Goal: Contribute content: Contribute content

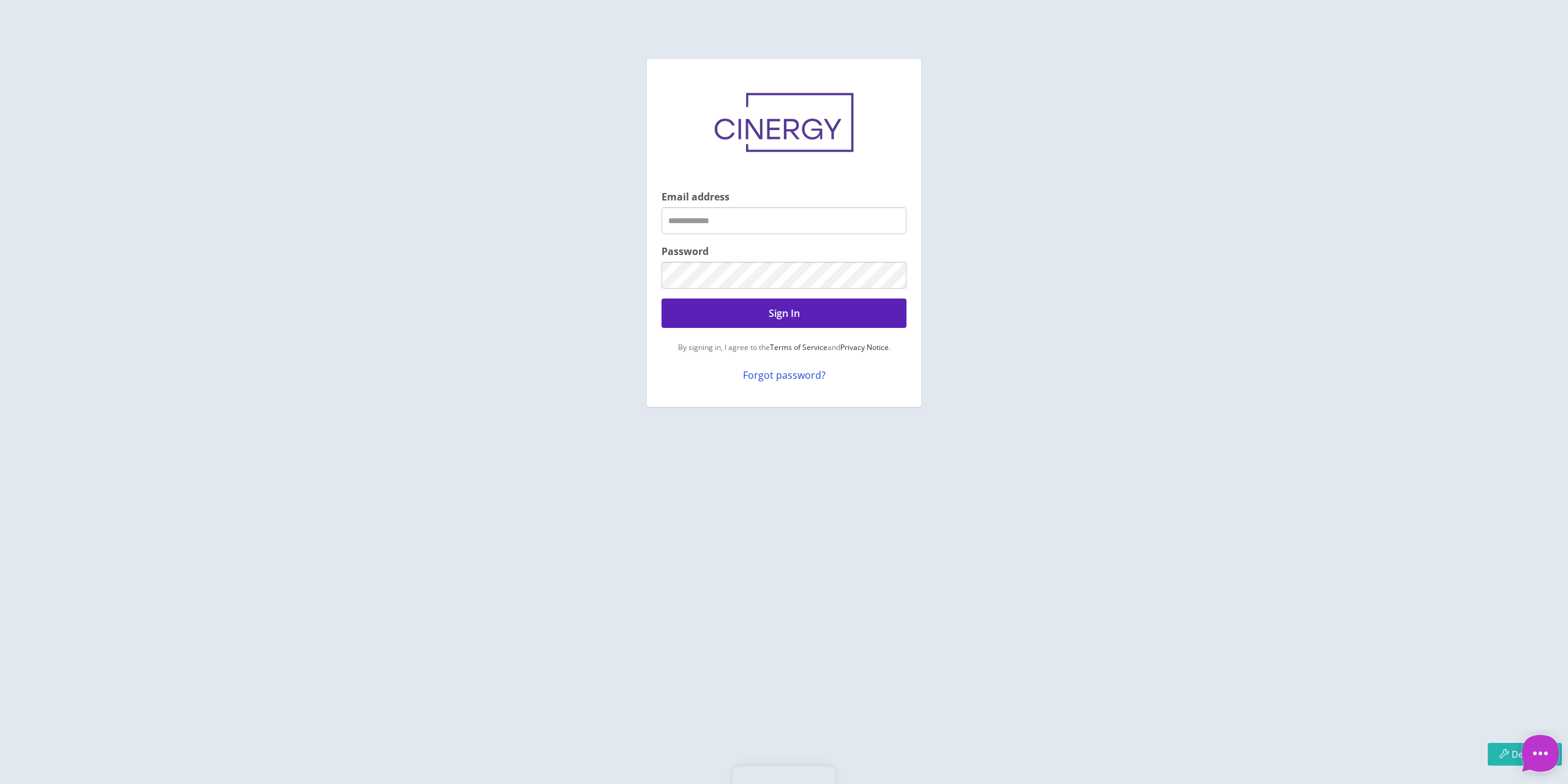
type textarea "*"
type input "**********"
click at [765, 321] on button "Sign In" at bounding box center [784, 313] width 245 height 29
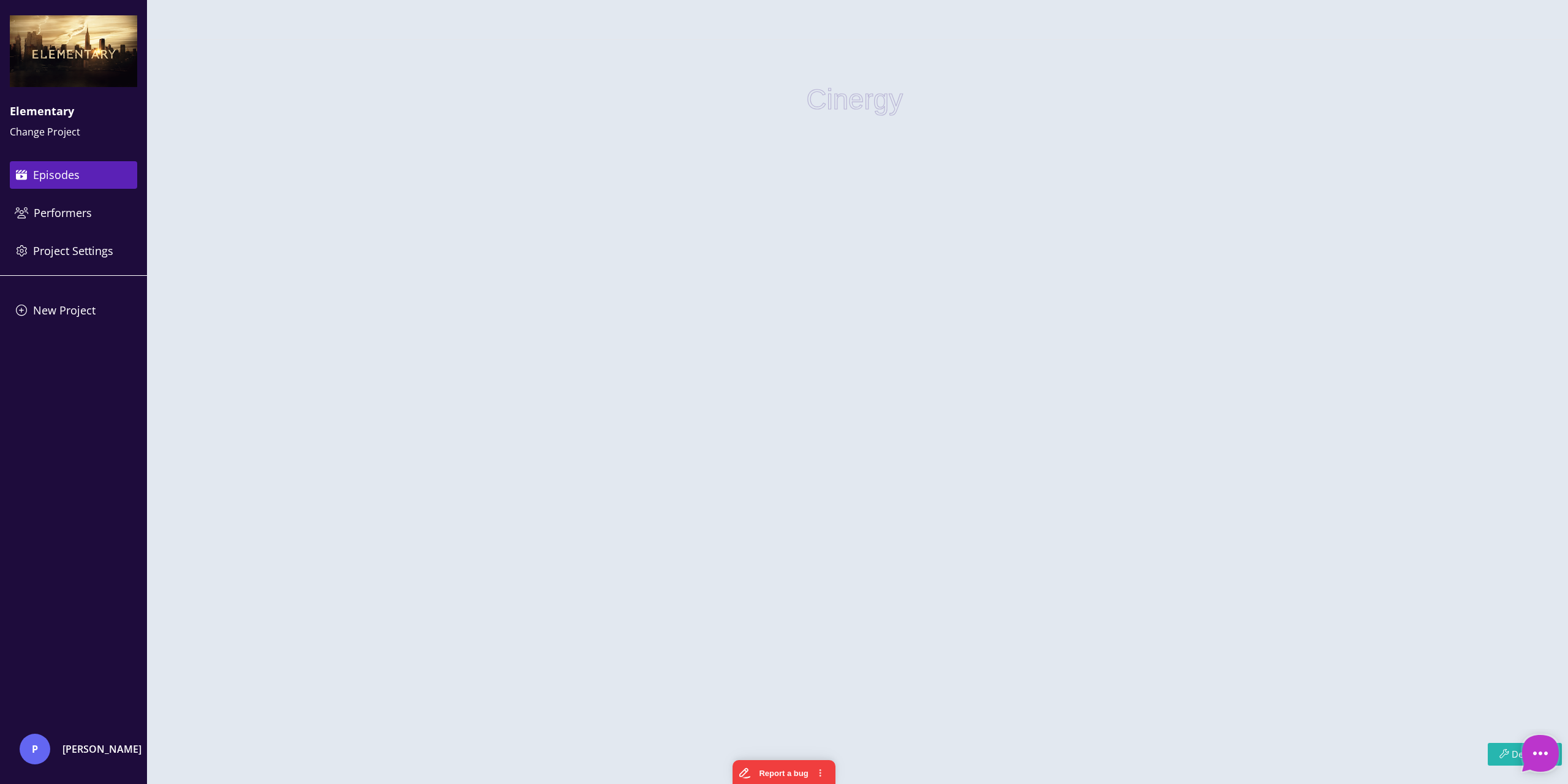
type textarea "*"
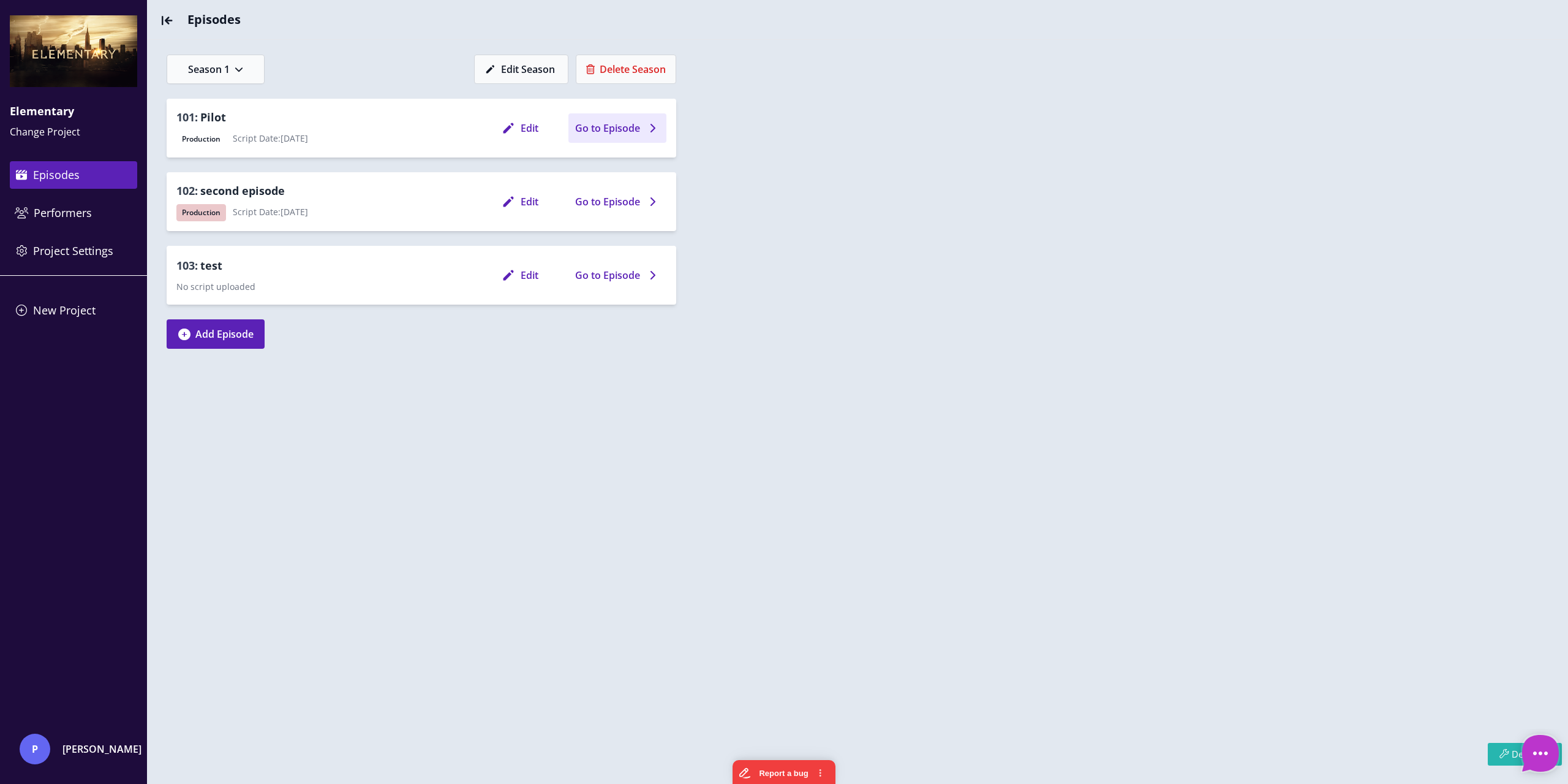
click at [618, 125] on span "Go to Episode" at bounding box center [607, 128] width 65 height 15
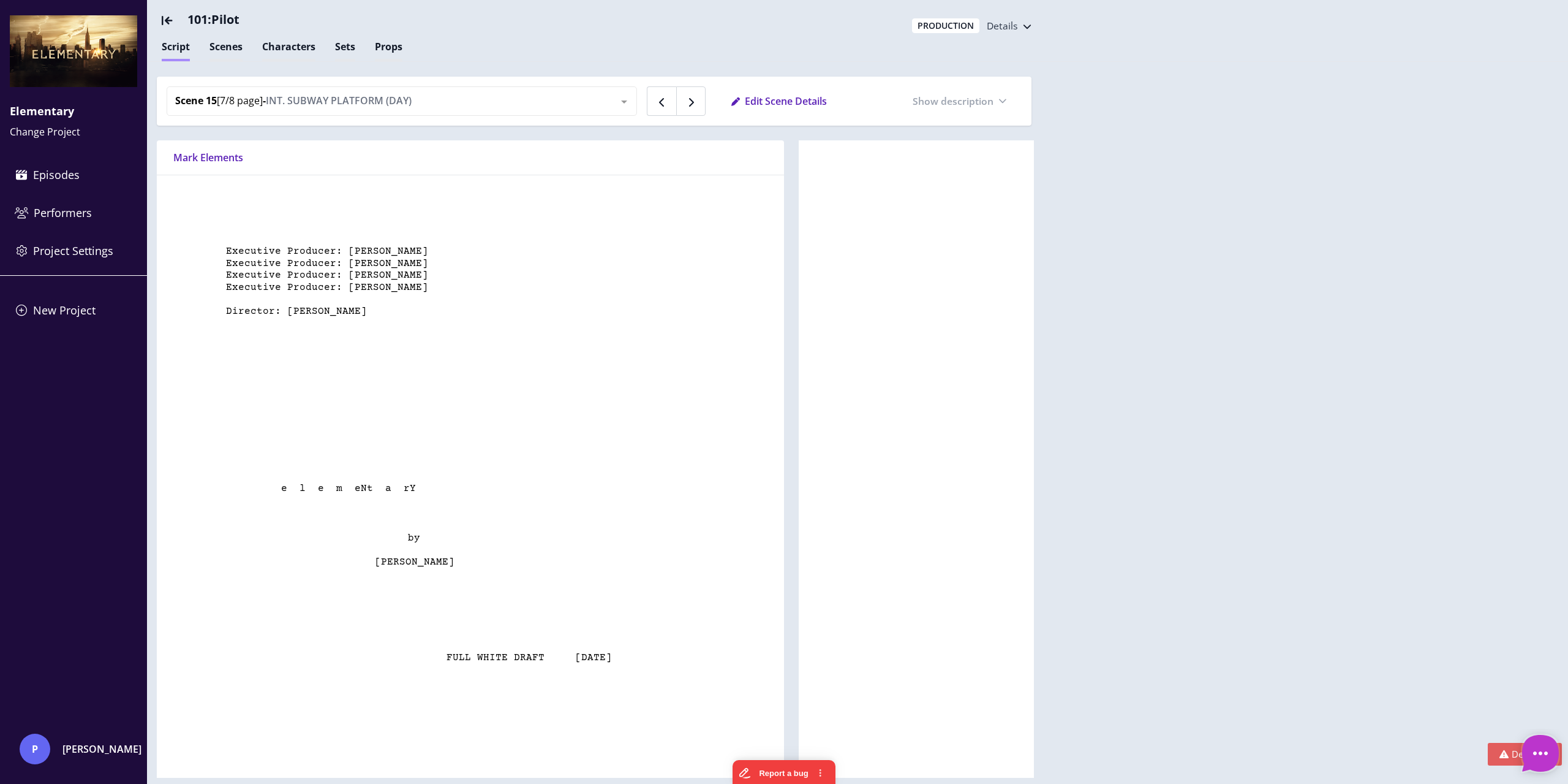
scroll to position [10415, 0]
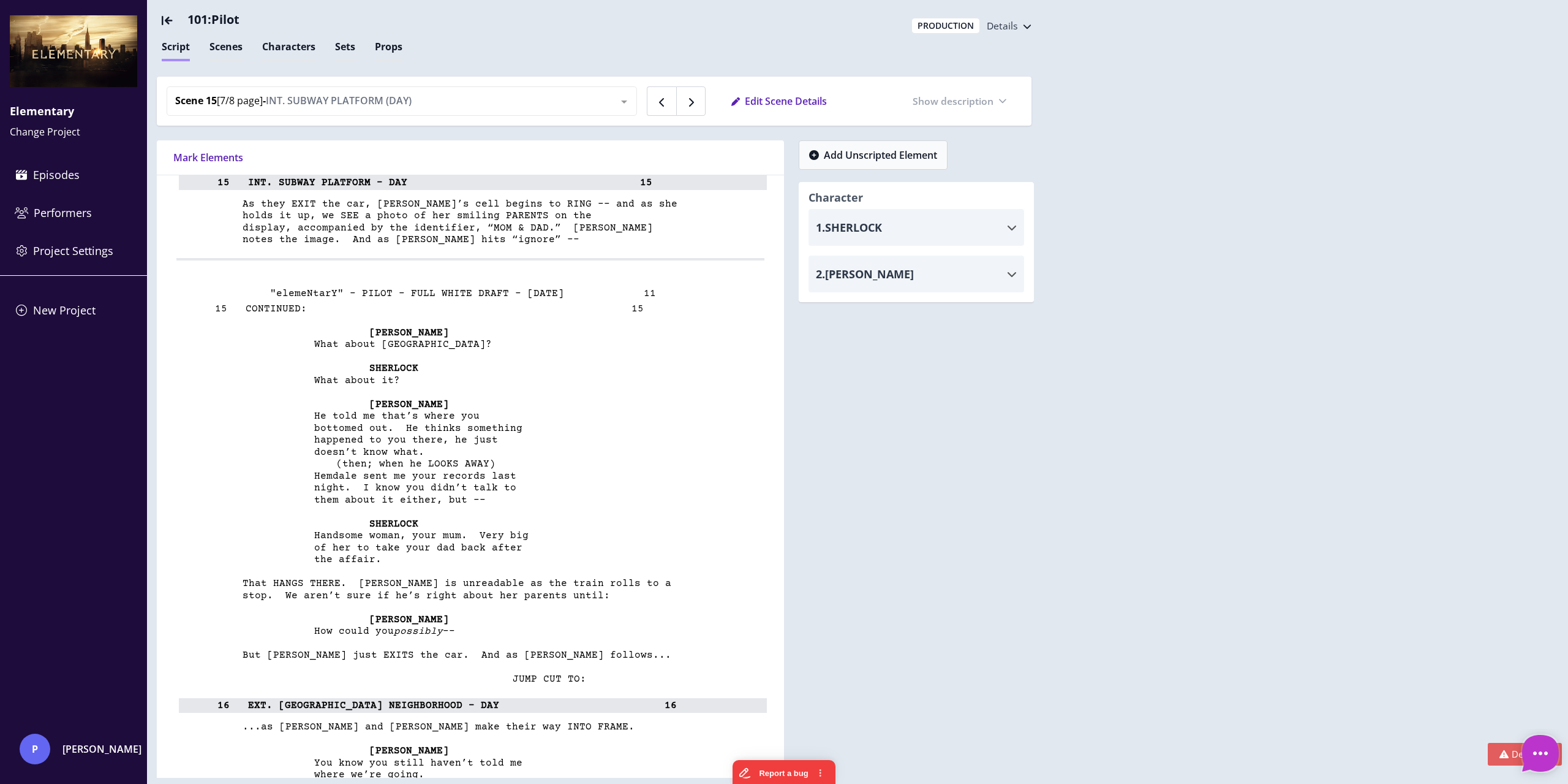
click at [640, 101] on div "Scene 15 [7/8 page] - INT. SUBWAY PLATFORM (DAY) Scene 1 [1/8 page] - INT. [GEO…" at bounding box center [594, 101] width 855 height 29
click at [628, 102] on div at bounding box center [624, 102] width 24 height 29
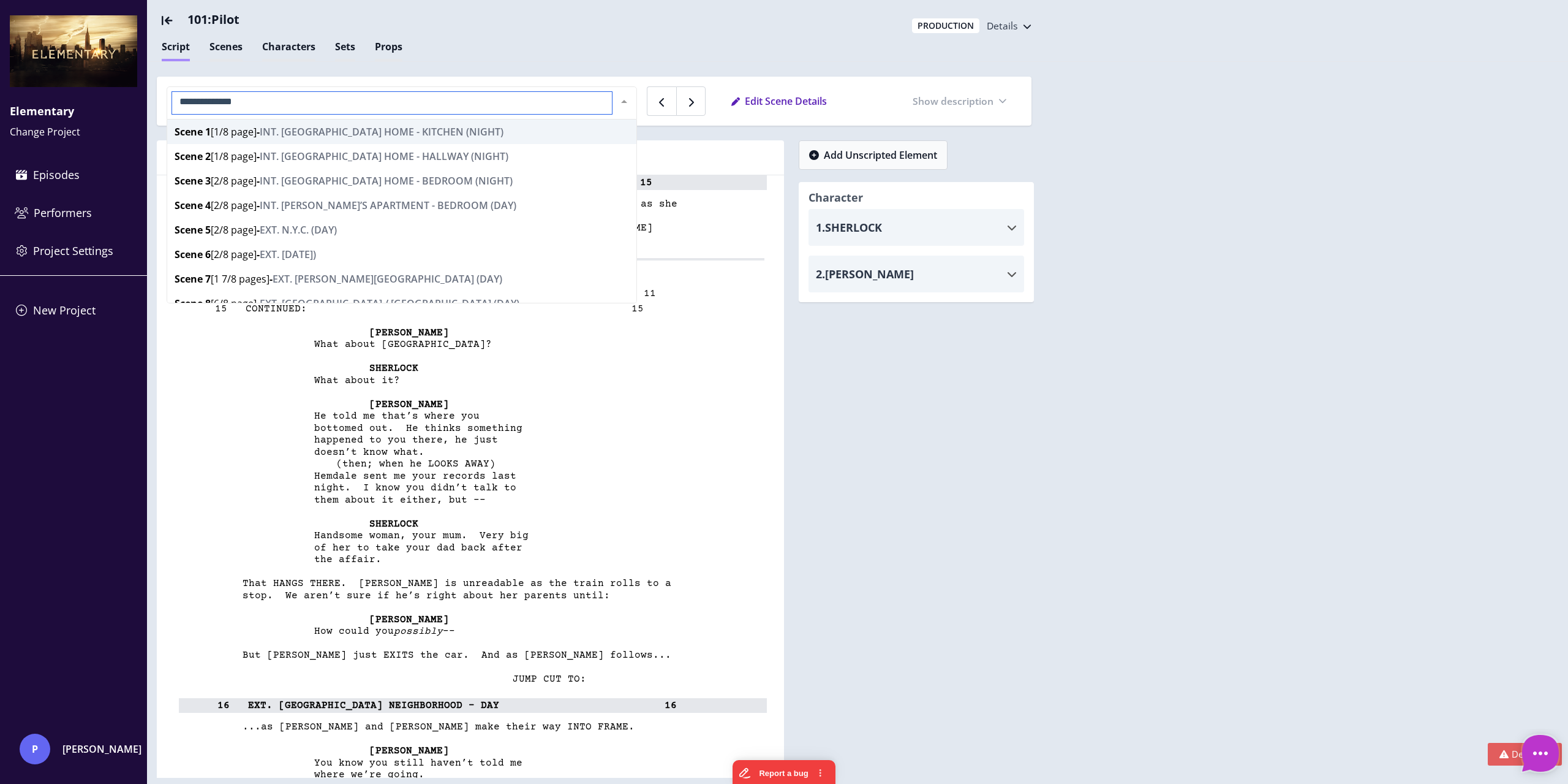
scroll to position [343, 0]
click at [626, 97] on div at bounding box center [624, 102] width 24 height 29
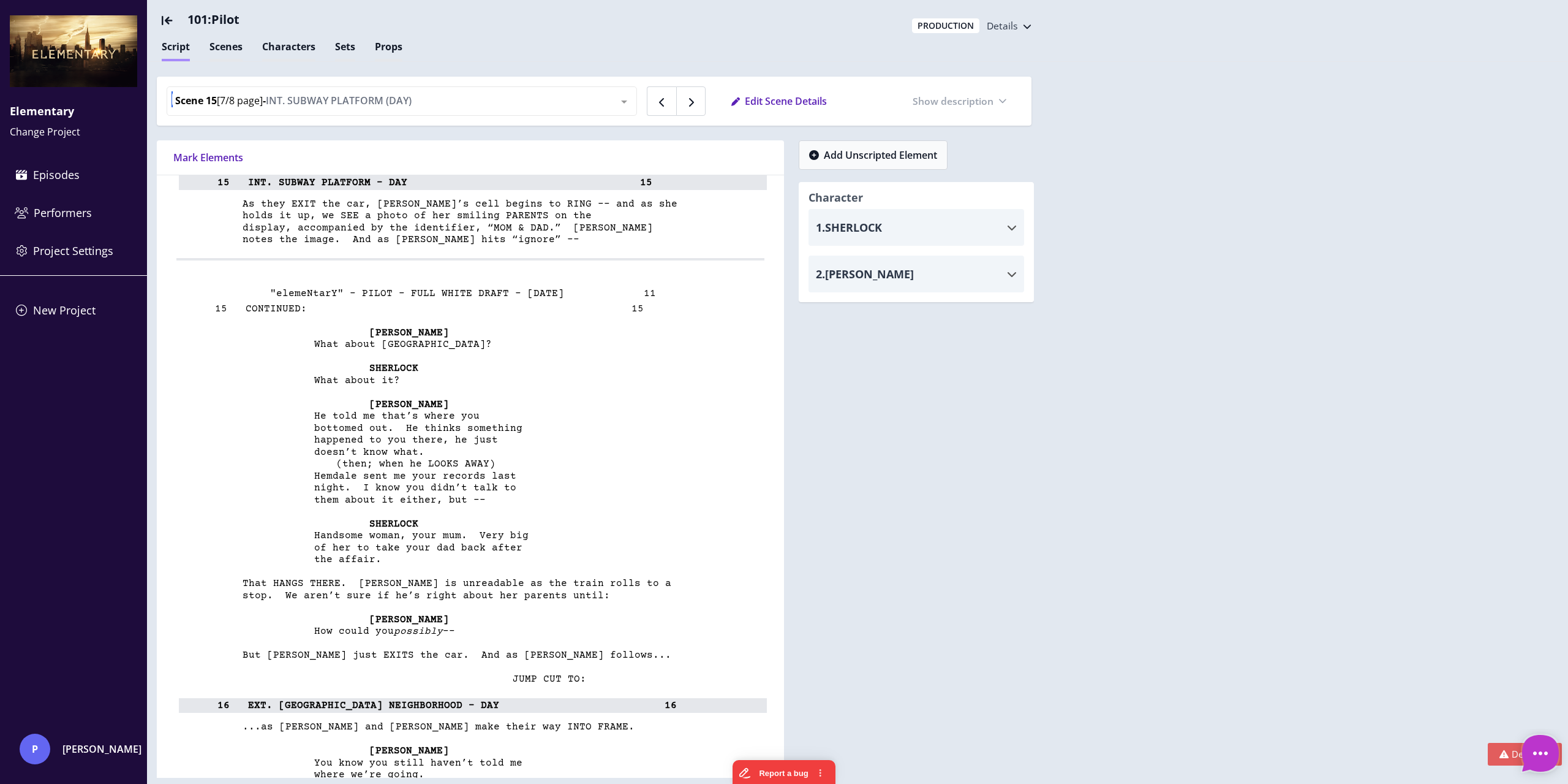
click at [626, 102] on div at bounding box center [624, 102] width 24 height 29
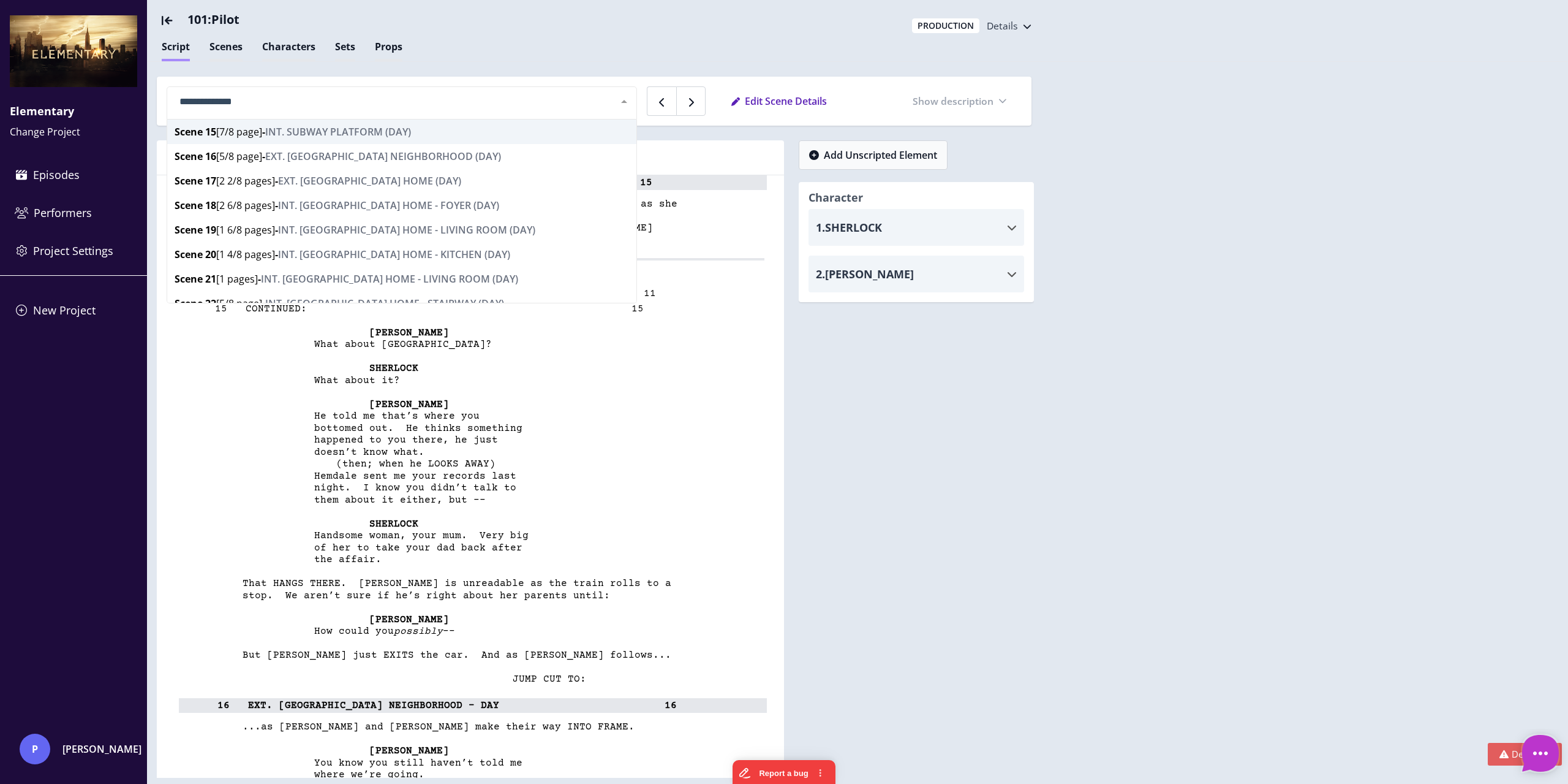
click at [626, 100] on div at bounding box center [624, 102] width 24 height 29
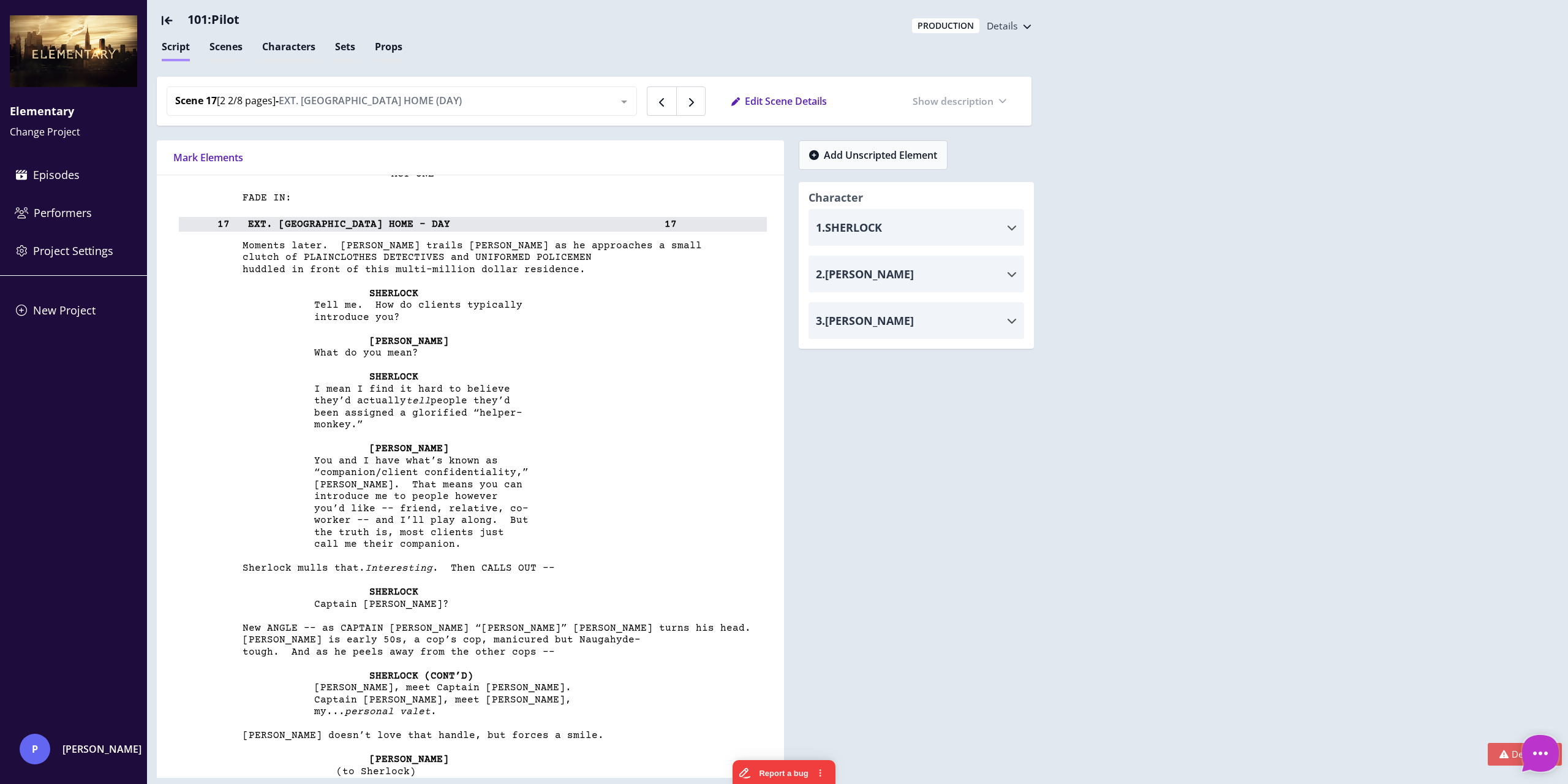
scroll to position [11457, 0]
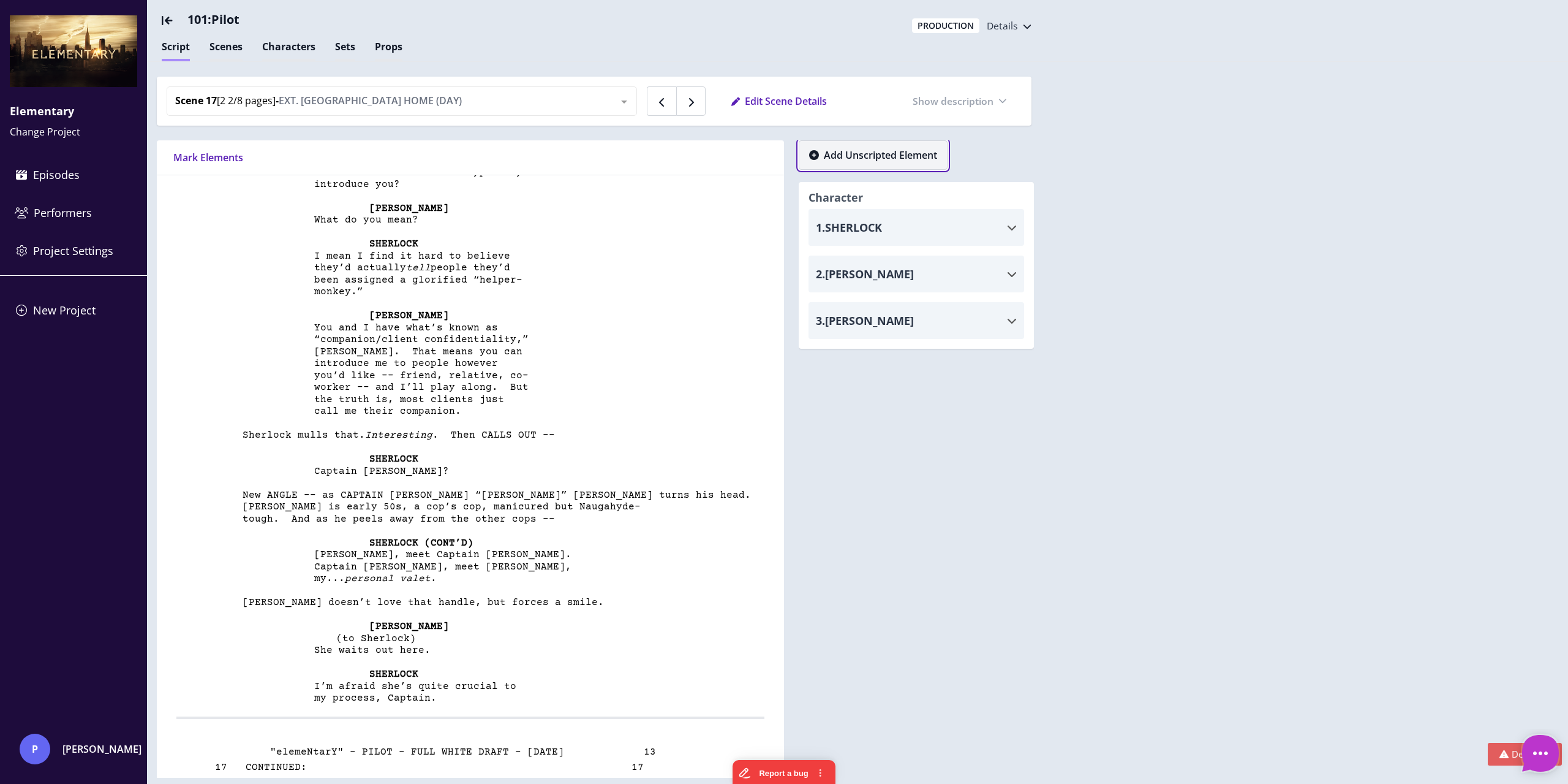
click at [824, 155] on span "Add Unscripted Element" at bounding box center [880, 155] width 113 height 15
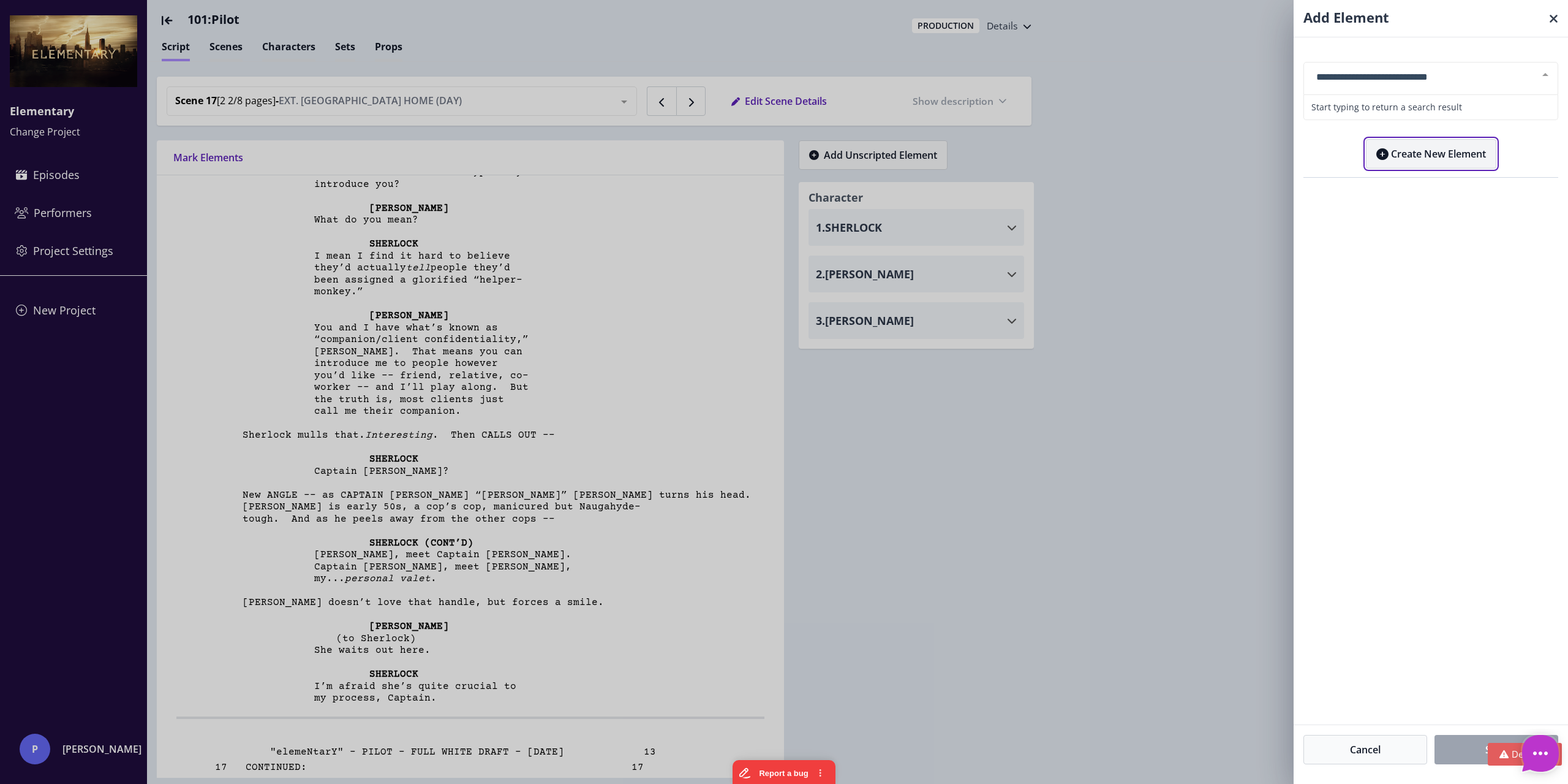
click at [1444, 152] on button "Create New Element" at bounding box center [1431, 153] width 131 height 29
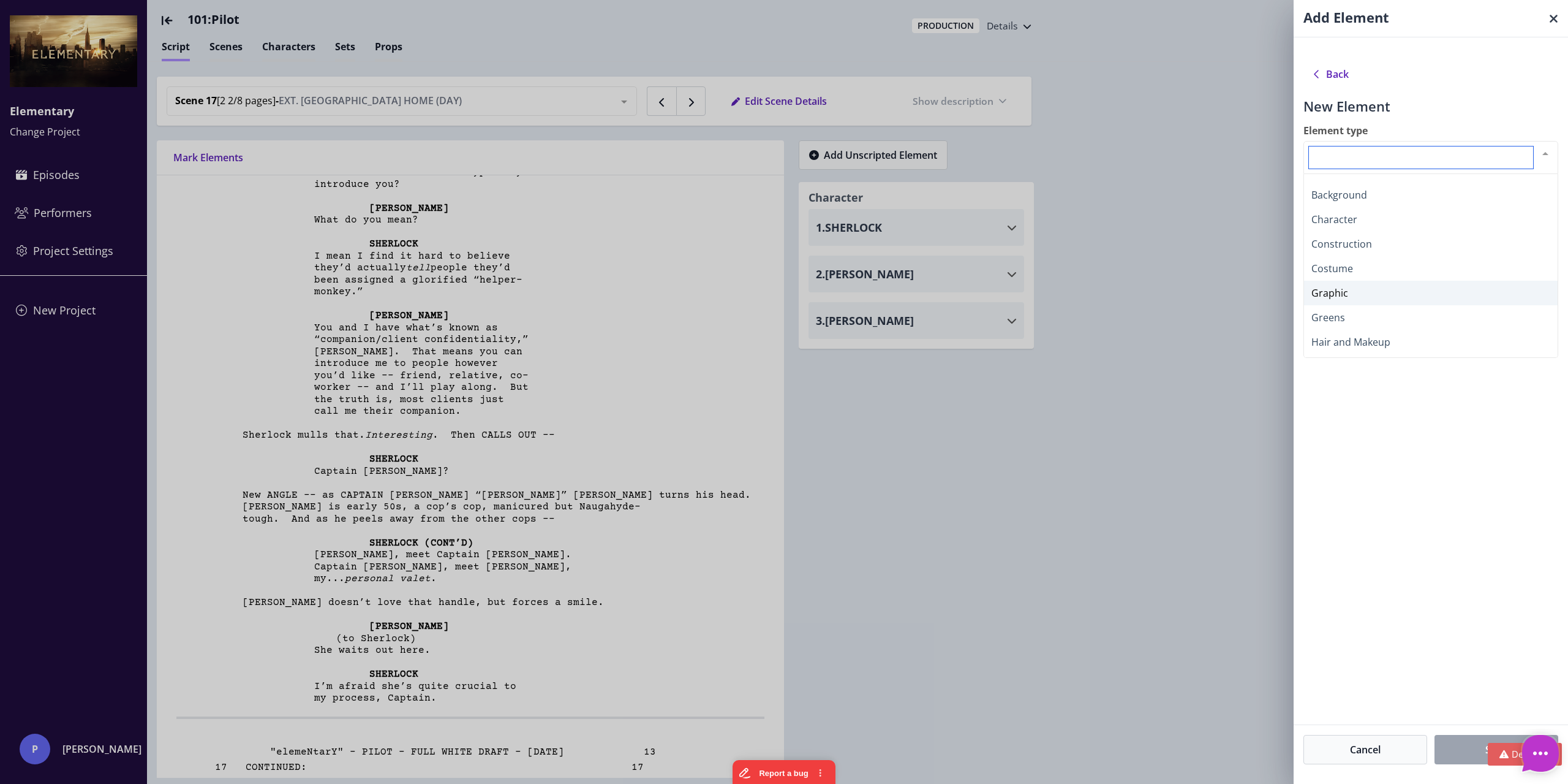
scroll to position [0, 0]
drag, startPoint x: 1313, startPoint y: 185, endPoint x: 1362, endPoint y: 185, distance: 49.0
click at [1362, 185] on span "Additional Equipment" at bounding box center [1361, 186] width 101 height 13
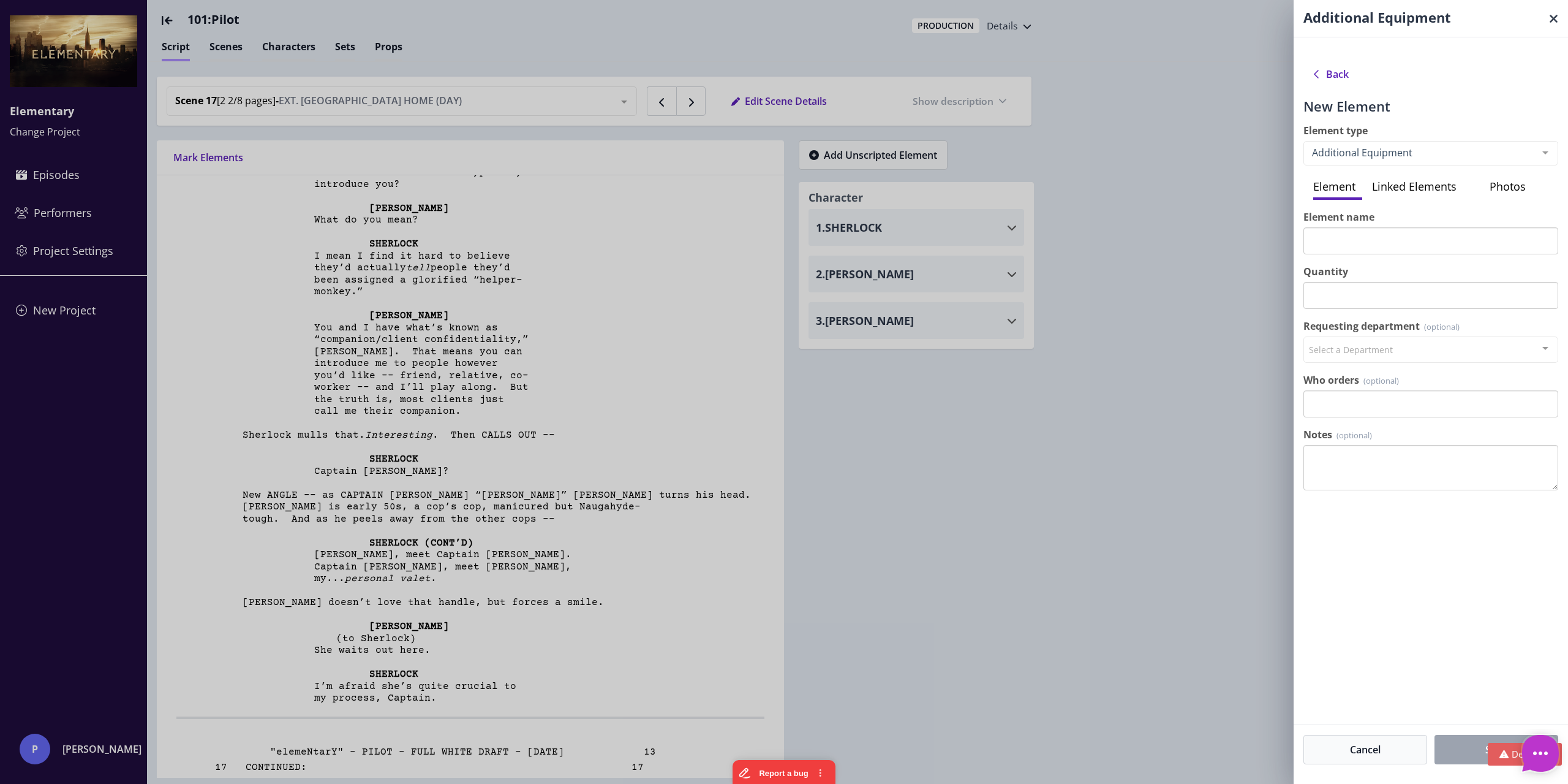
scroll to position [10, 0]
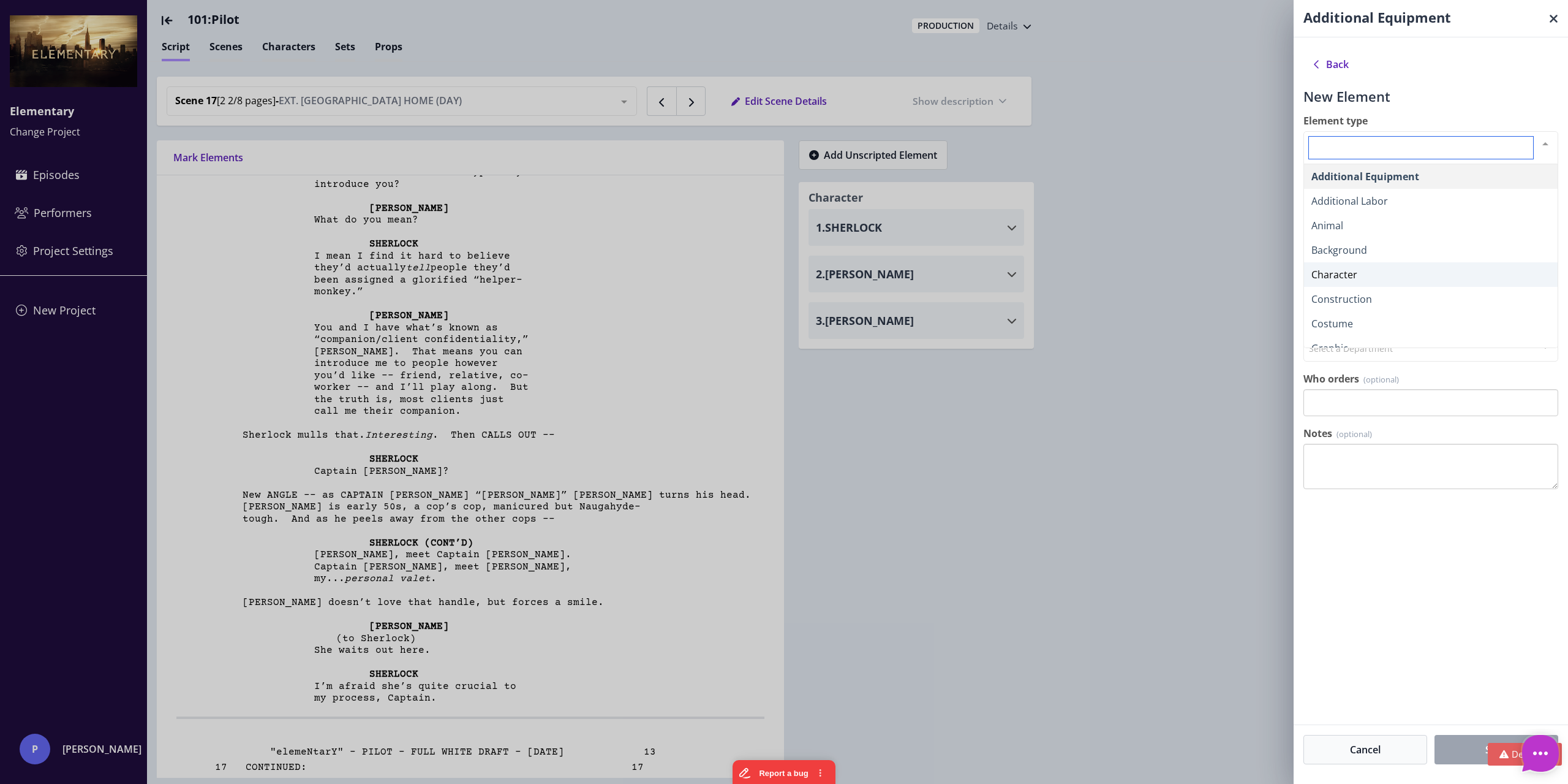
click at [1533, 143] on div at bounding box center [1545, 143] width 24 height 23
click at [1450, 133] on div at bounding box center [1431, 148] width 255 height 33
click at [1534, 144] on div at bounding box center [1545, 143] width 24 height 23
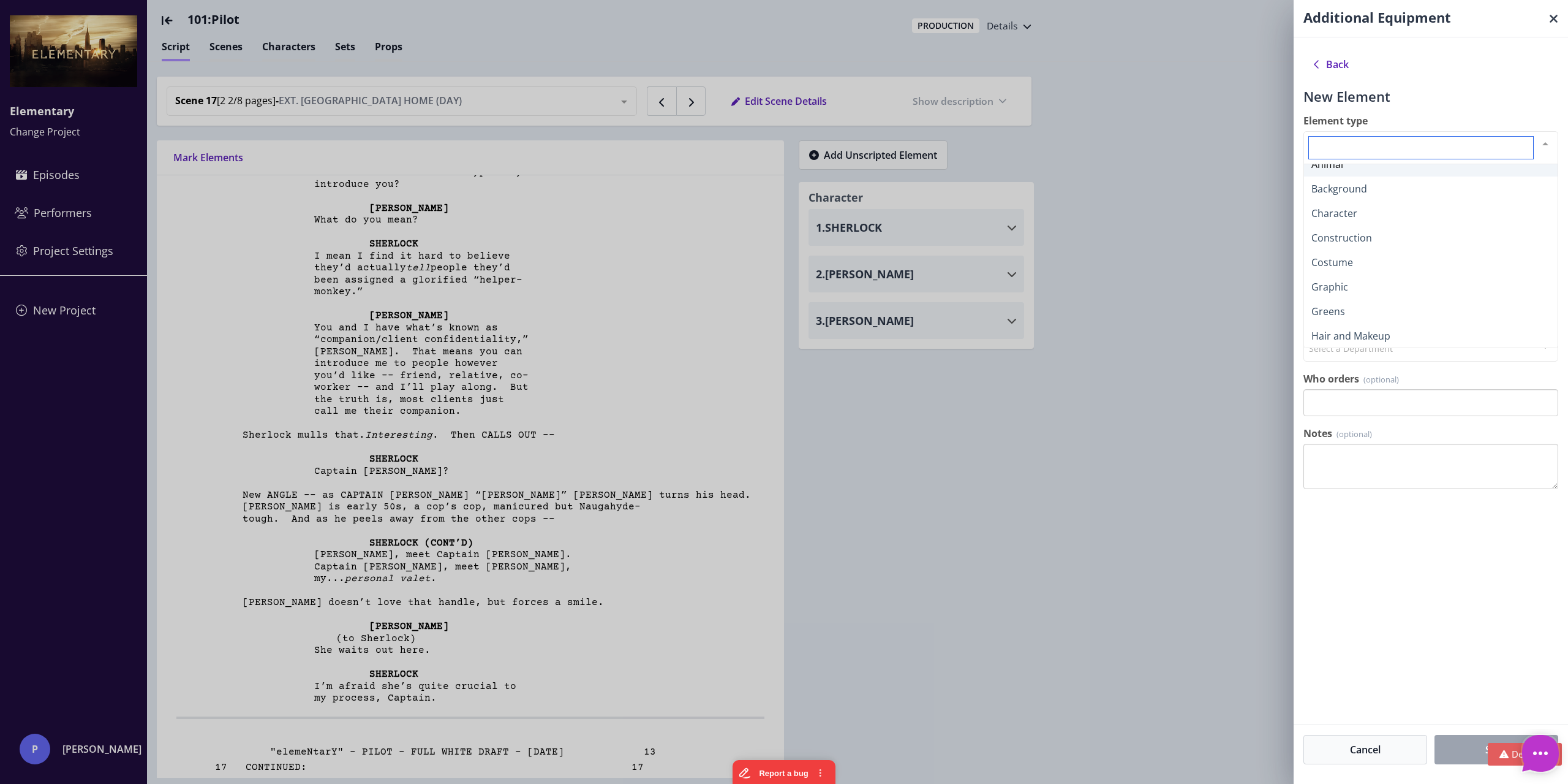
click at [1453, 132] on div at bounding box center [1431, 148] width 255 height 33
click at [1549, 19] on icon at bounding box center [1553, 18] width 9 height 1
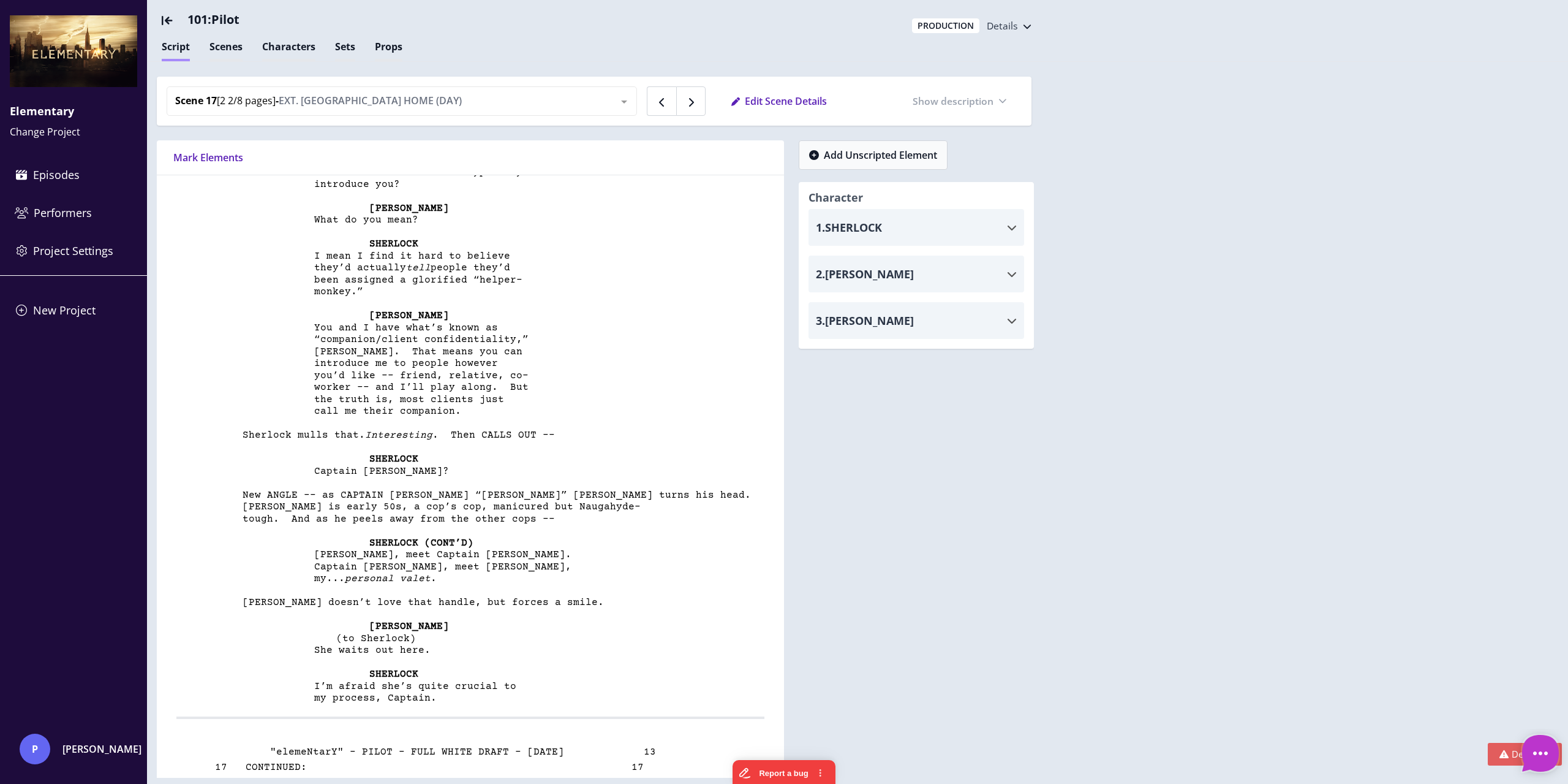
type textarea "*"
